Goal: Transaction & Acquisition: Obtain resource

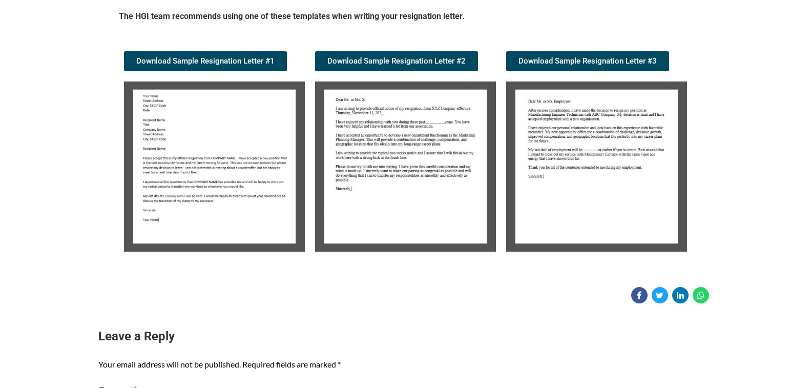
scroll to position [205, 0]
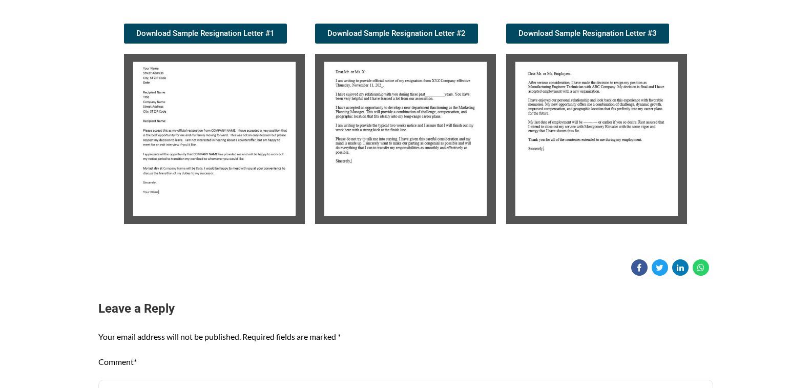
click at [245, 125] on img at bounding box center [214, 139] width 181 height 170
click at [173, 116] on img at bounding box center [214, 139] width 181 height 170
click at [197, 155] on img at bounding box center [214, 139] width 181 height 170
click at [230, 30] on span "Download Sample Resignation Letter #1" at bounding box center [205, 34] width 138 height 8
click at [401, 178] on img at bounding box center [405, 139] width 181 height 170
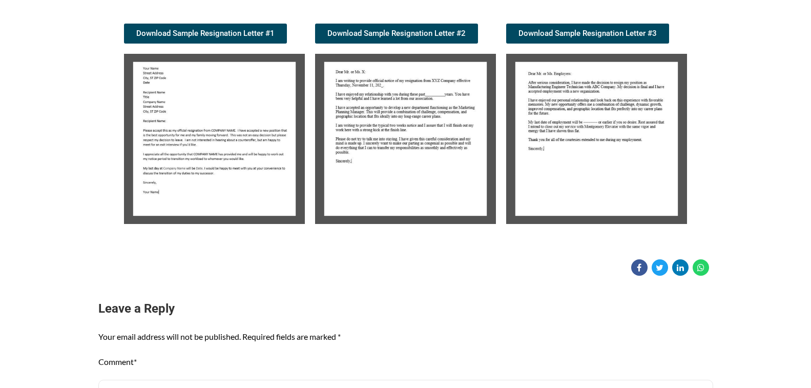
click at [588, 110] on img at bounding box center [596, 139] width 181 height 170
click at [198, 172] on img at bounding box center [214, 139] width 181 height 170
click at [211, 164] on img at bounding box center [214, 139] width 181 height 170
click at [359, 167] on img at bounding box center [405, 139] width 181 height 170
click at [601, 143] on img at bounding box center [596, 139] width 181 height 170
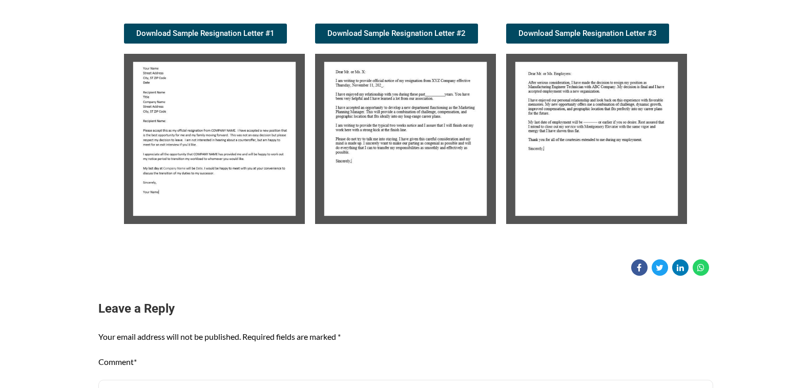
click at [602, 116] on img at bounding box center [596, 139] width 181 height 170
click at [604, 146] on img at bounding box center [596, 139] width 181 height 170
click at [601, 138] on img at bounding box center [596, 139] width 181 height 170
click at [546, 180] on img at bounding box center [596, 139] width 181 height 170
